Goal: Information Seeking & Learning: Find specific fact

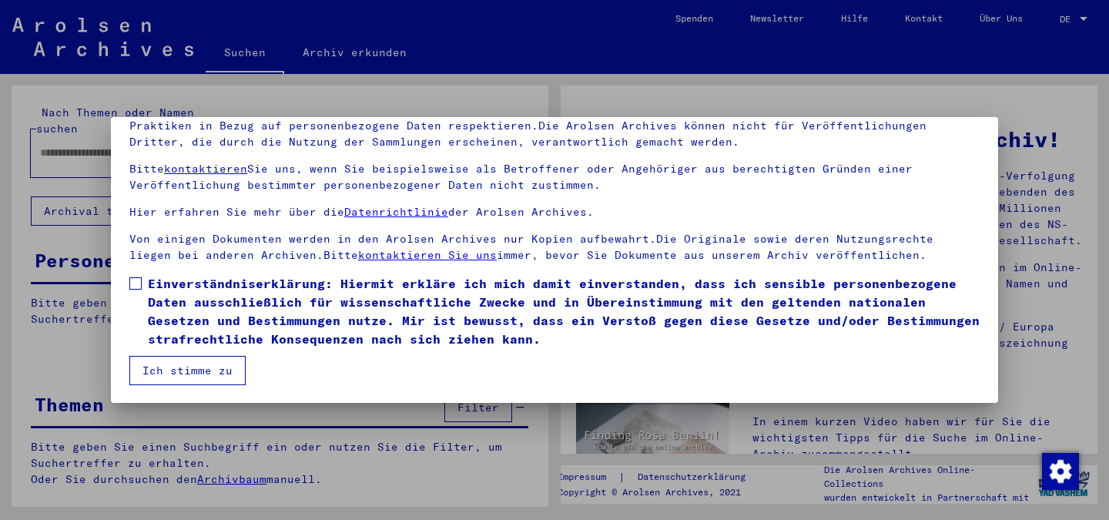
scroll to position [129, 0]
click at [135, 280] on span at bounding box center [135, 283] width 12 height 12
click at [162, 369] on button "Ich stimme zu" at bounding box center [187, 370] width 116 height 29
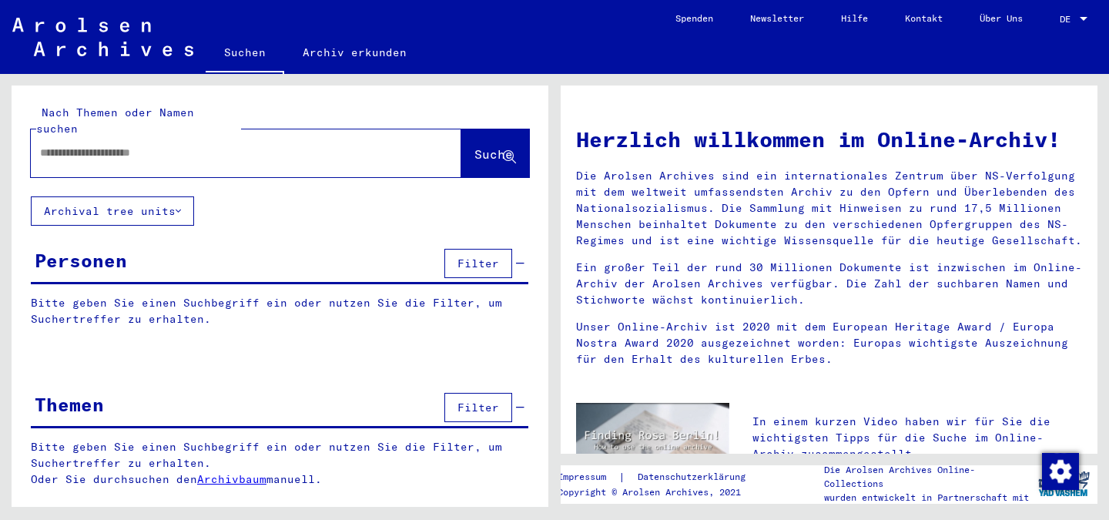
click at [65, 145] on input "text" at bounding box center [227, 153] width 375 height 16
type input "**********"
click at [479, 146] on span "Suche" at bounding box center [493, 153] width 39 height 15
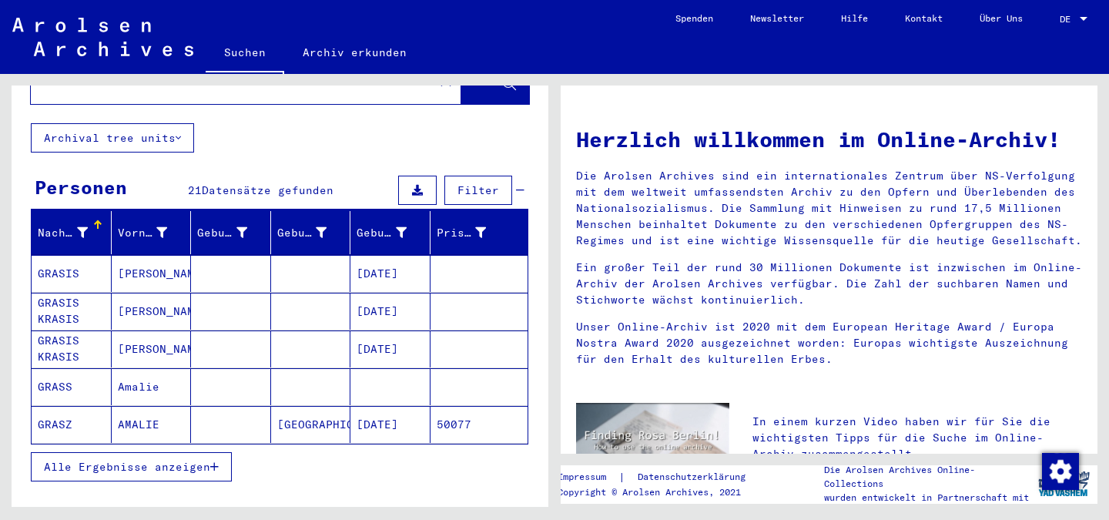
scroll to position [77, 0]
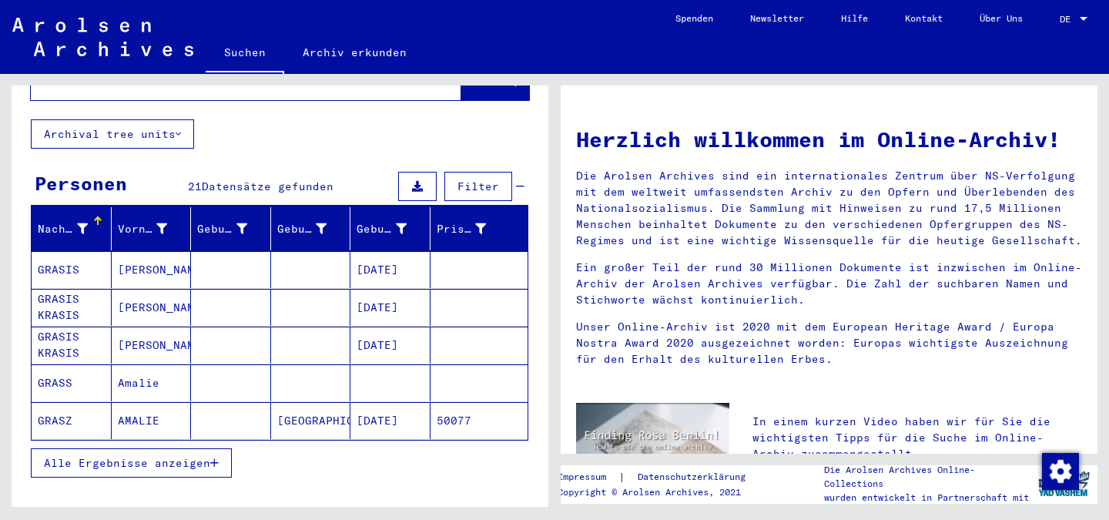
click at [64, 366] on mat-cell "GRASS" at bounding box center [72, 382] width 80 height 37
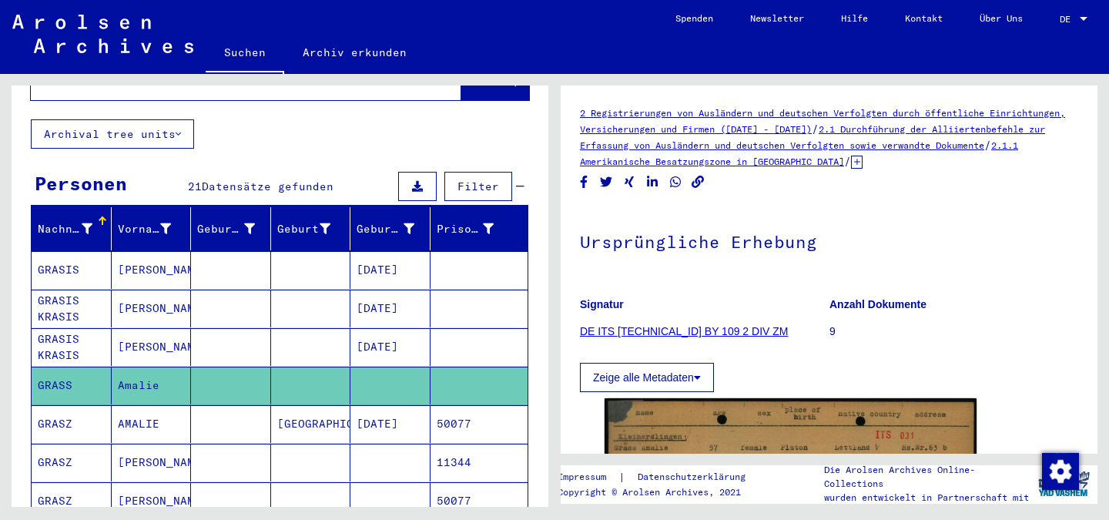
click at [863, 159] on icon at bounding box center [857, 162] width 12 height 13
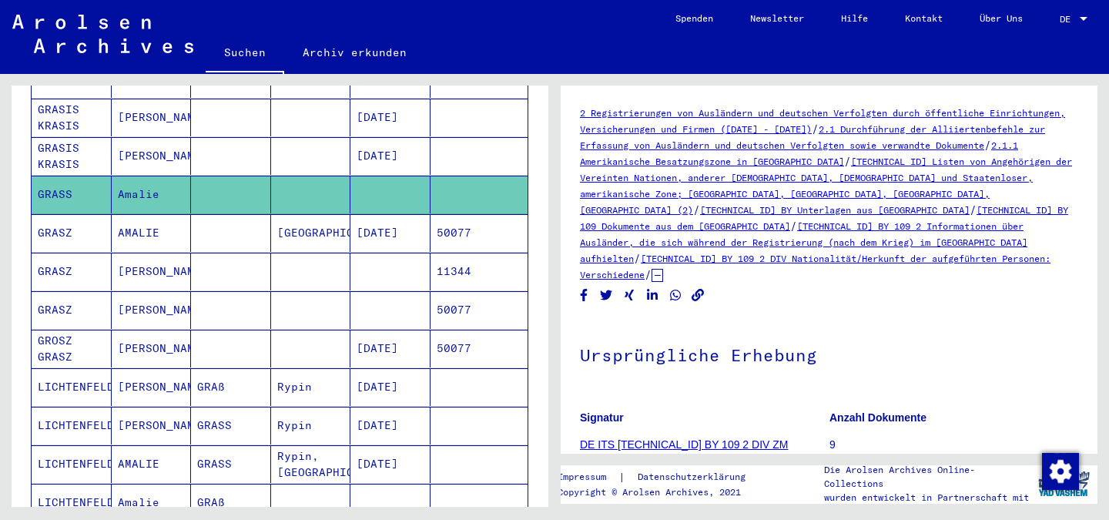
scroll to position [308, 0]
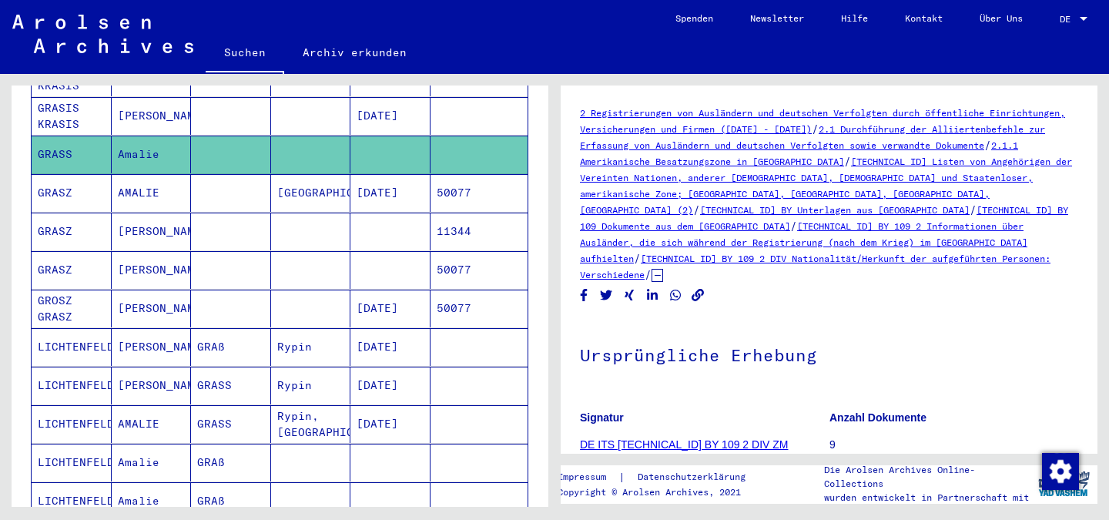
click at [73, 328] on mat-cell "LICHTENFELD" at bounding box center [72, 347] width 80 height 38
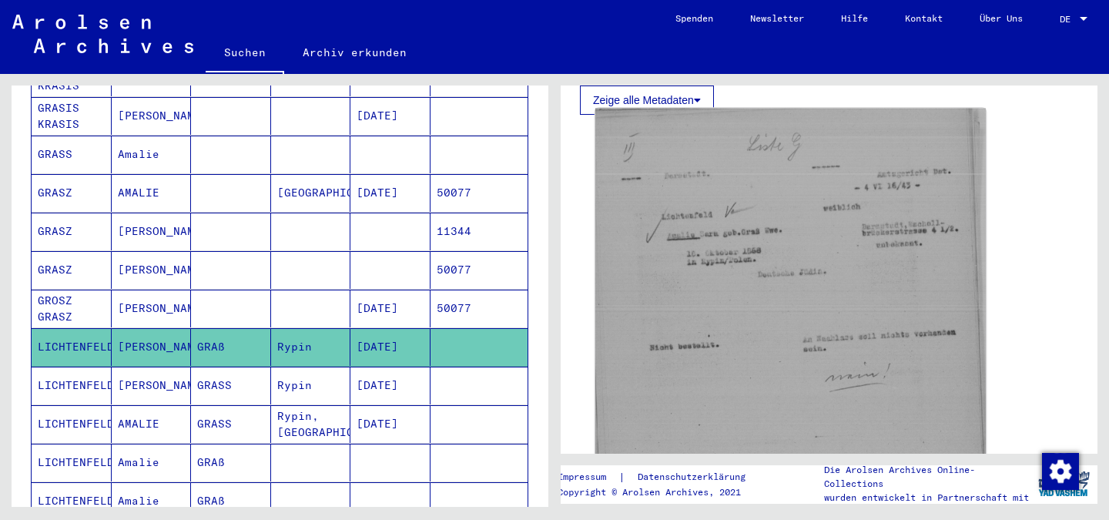
scroll to position [539, 0]
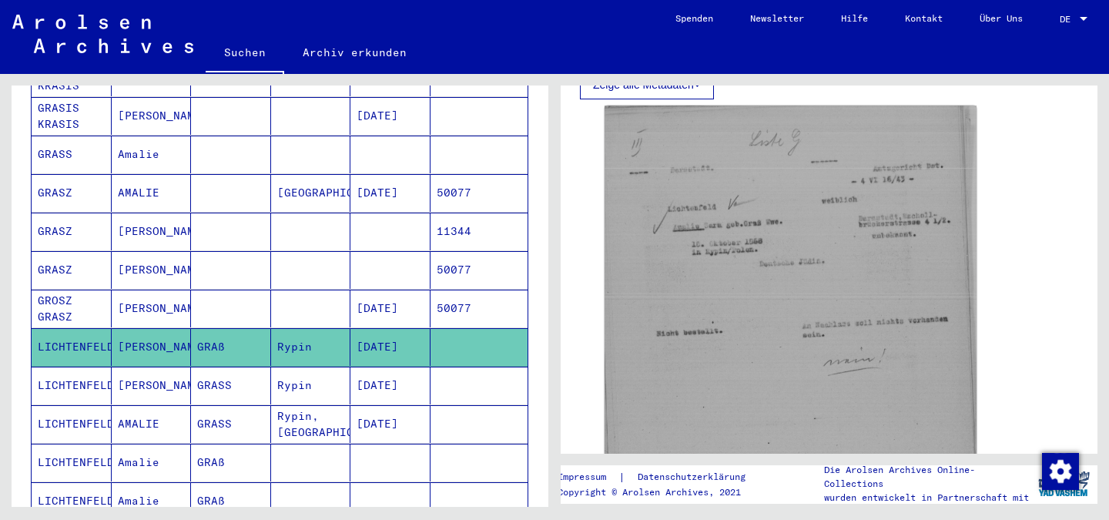
click at [79, 367] on mat-cell "LICHTENFELD" at bounding box center [72, 386] width 80 height 38
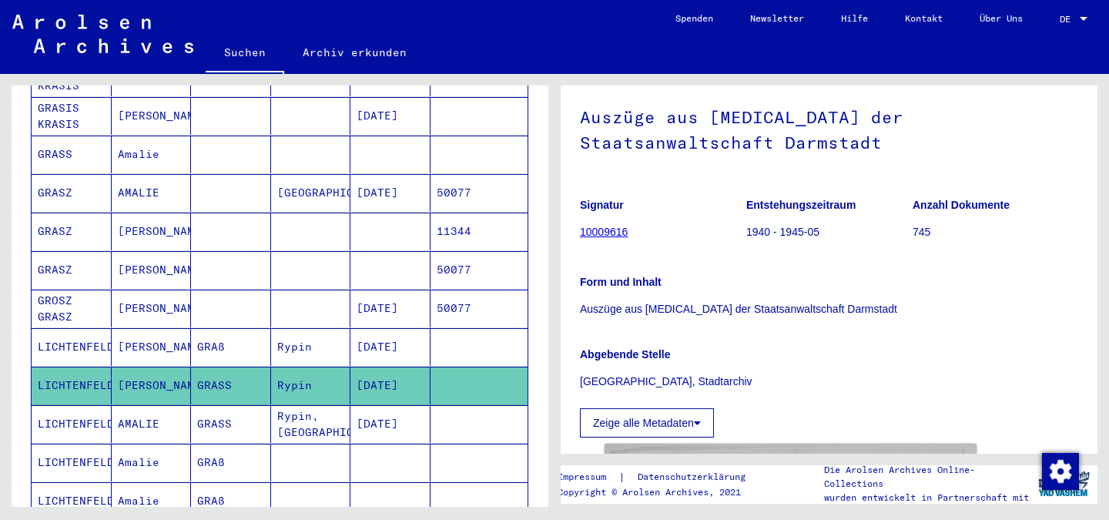
scroll to position [77, 0]
click at [74, 405] on mat-cell "LICHTENFELD" at bounding box center [72, 424] width 80 height 38
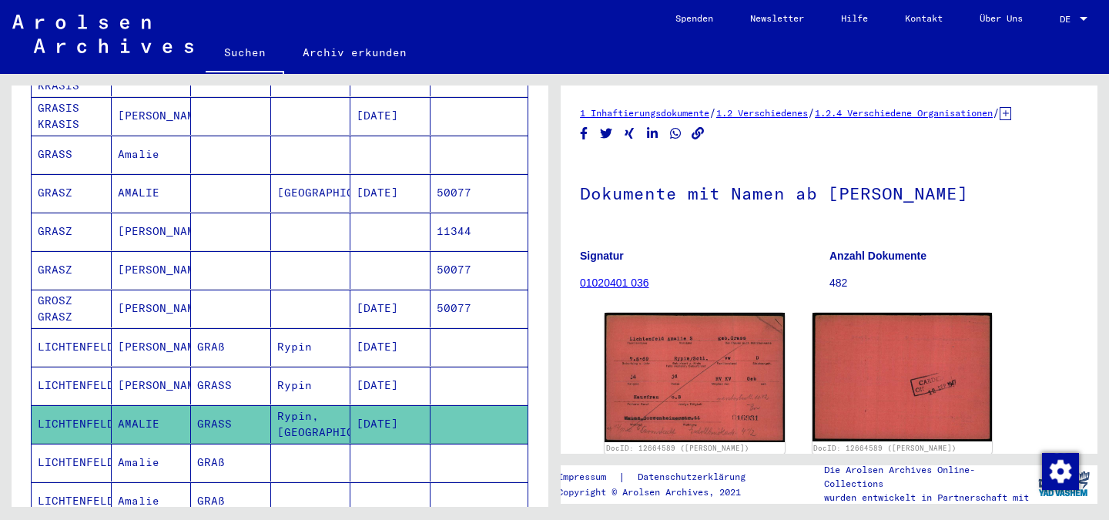
click at [1000, 120] on icon at bounding box center [1006, 113] width 12 height 13
